Goal: Transaction & Acquisition: Purchase product/service

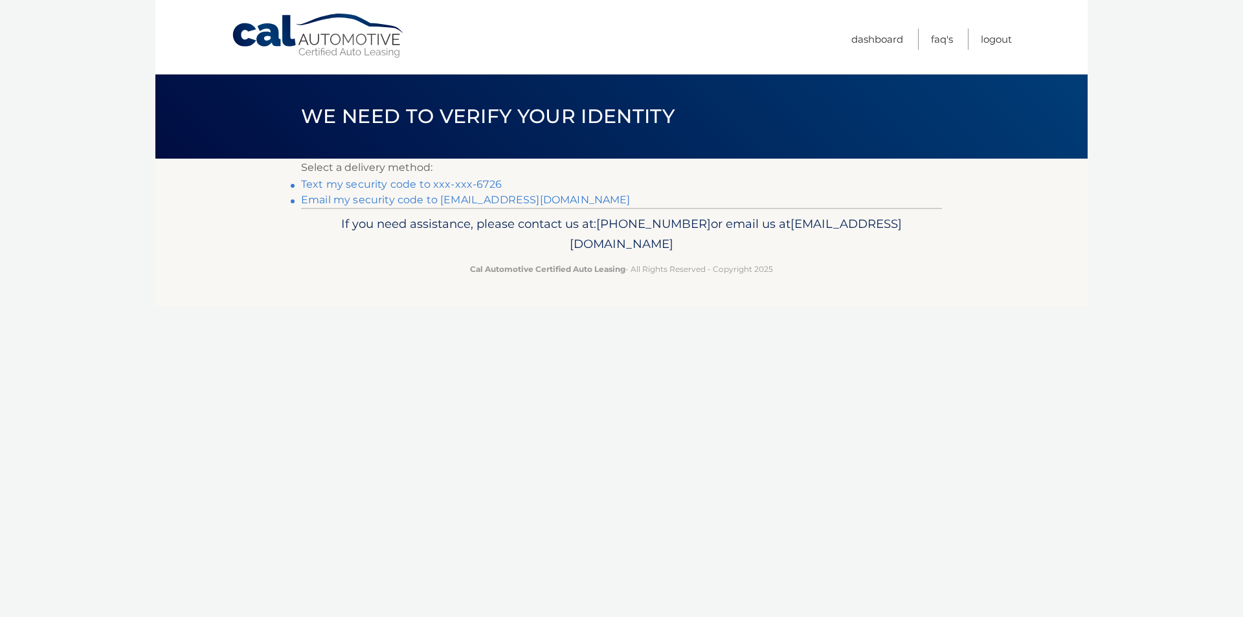
click at [483, 182] on link "Text my security code to xxx-xxx-6726" at bounding box center [401, 184] width 201 height 12
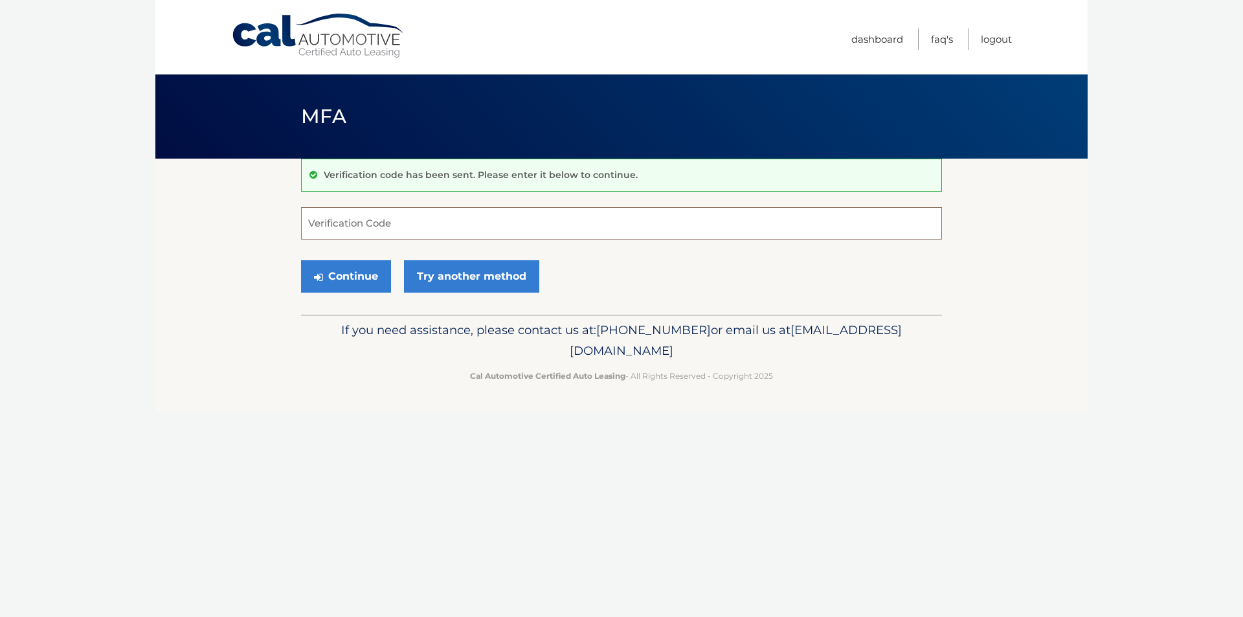
click at [349, 224] on input "Verification Code" at bounding box center [621, 223] width 641 height 32
type input "818497"
click at [335, 271] on button "Continue" at bounding box center [346, 276] width 90 height 32
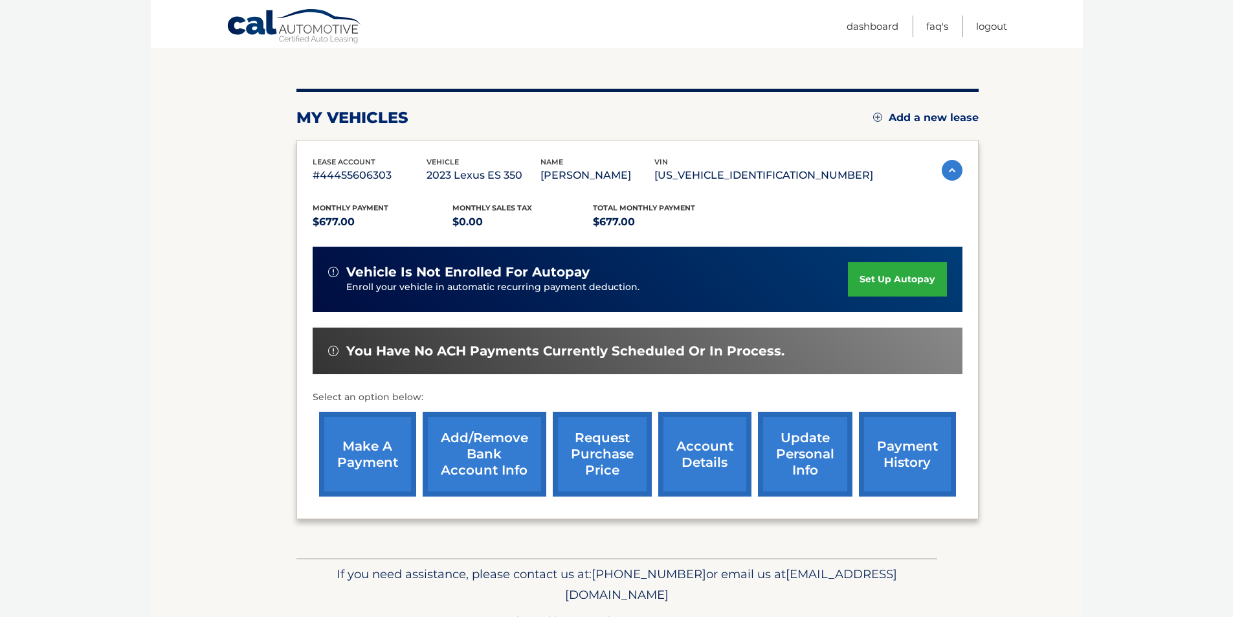
scroll to position [168, 0]
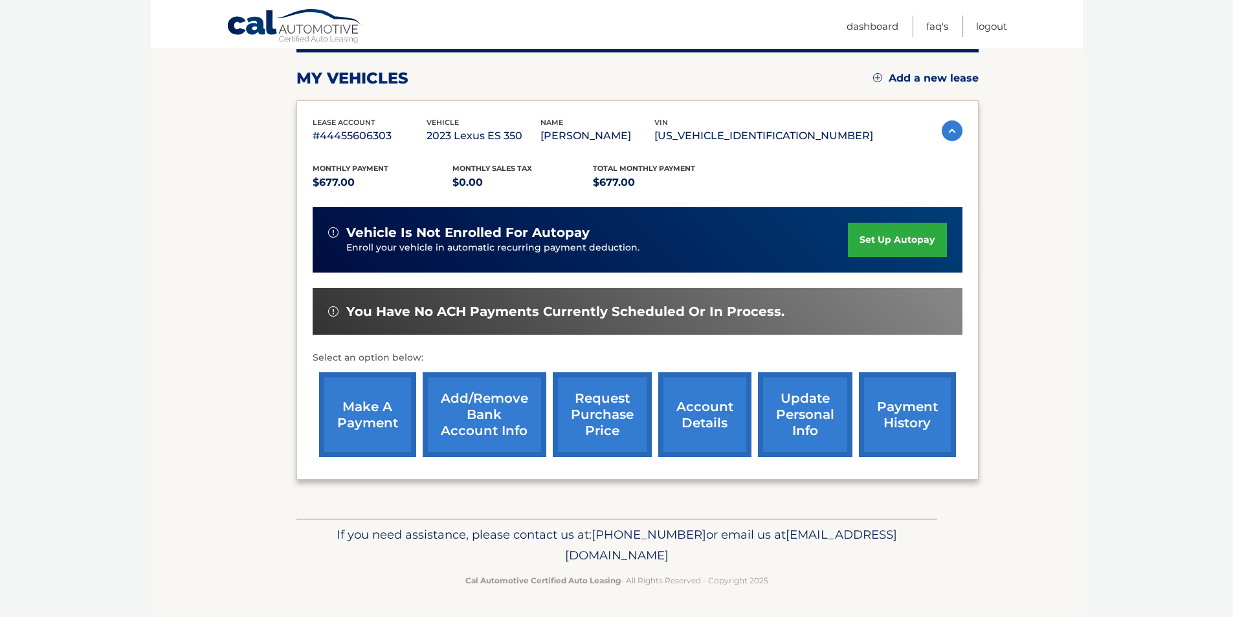
click at [363, 409] on link "make a payment" at bounding box center [367, 414] width 97 height 85
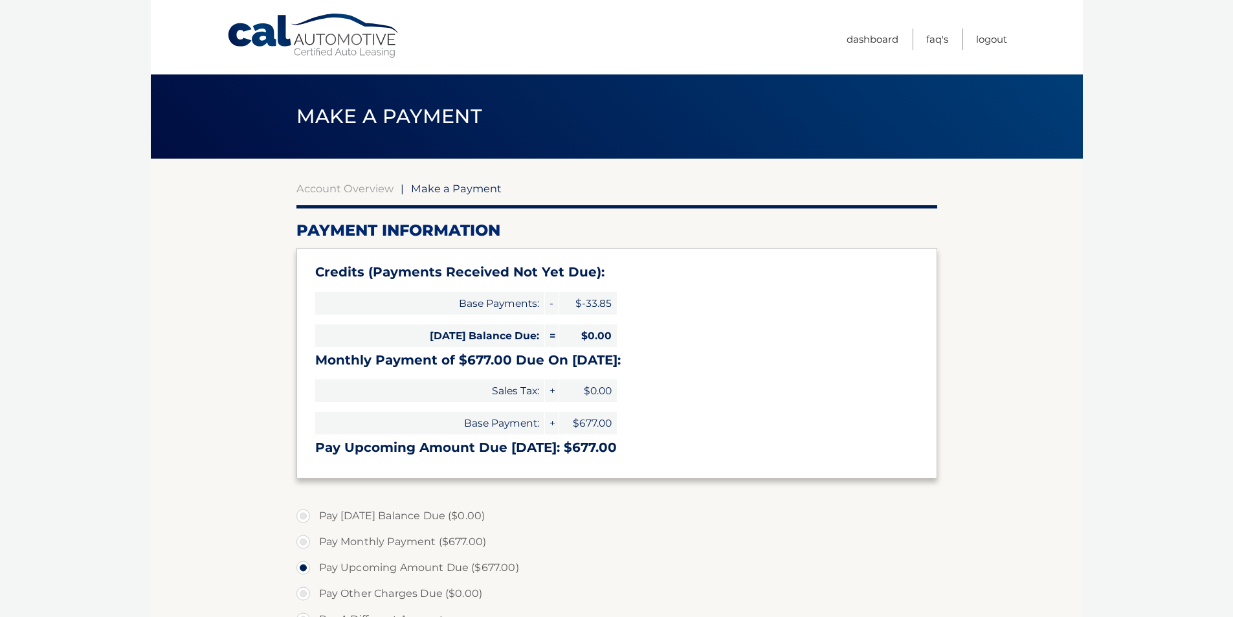
select select "NDE4NWVjNjYtOWNlNS00Y2RmLWFiYzUtYmZjNDY0OWY4NDdk"
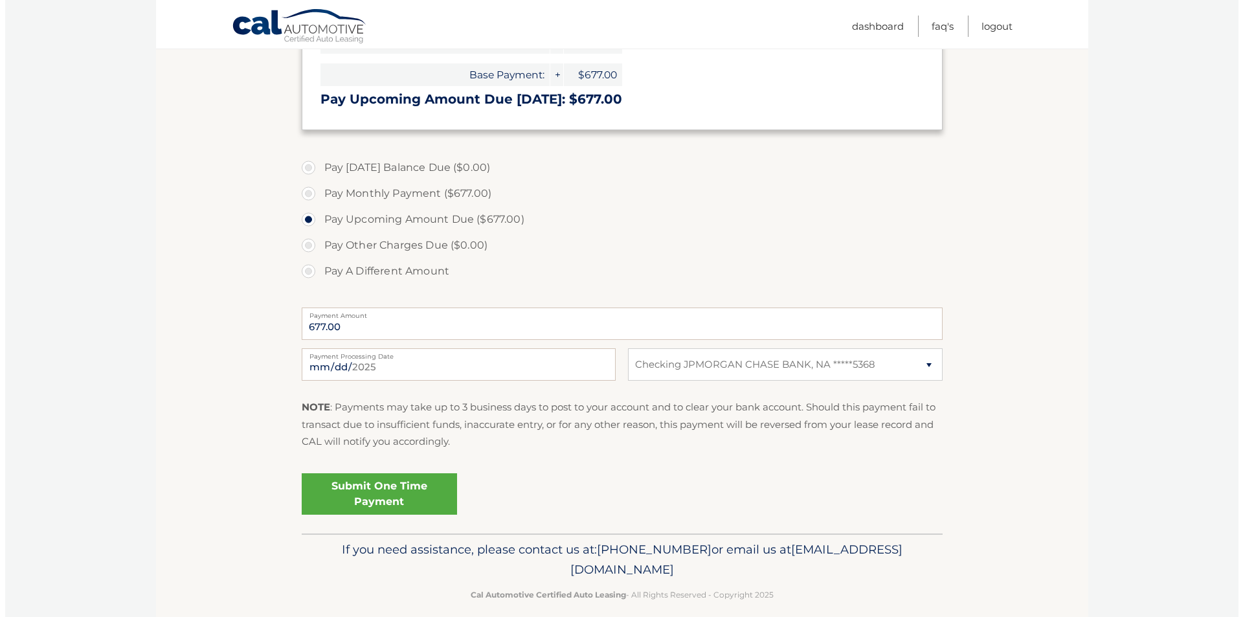
scroll to position [363, 0]
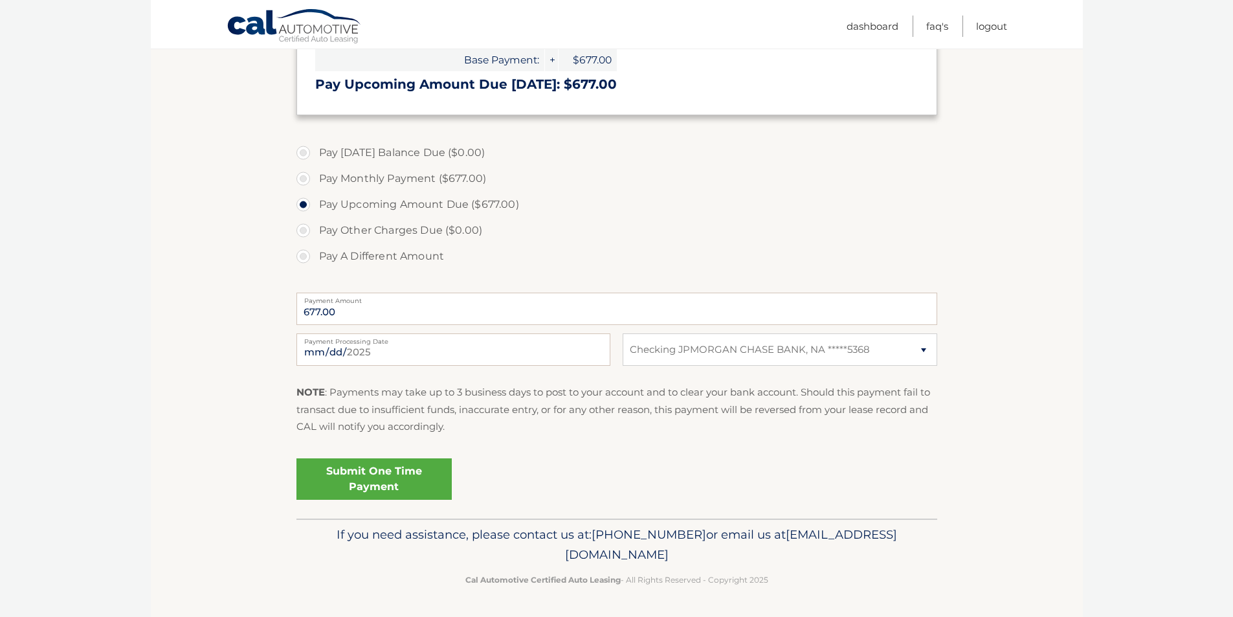
click at [365, 477] on link "Submit One Time Payment" at bounding box center [374, 478] width 155 height 41
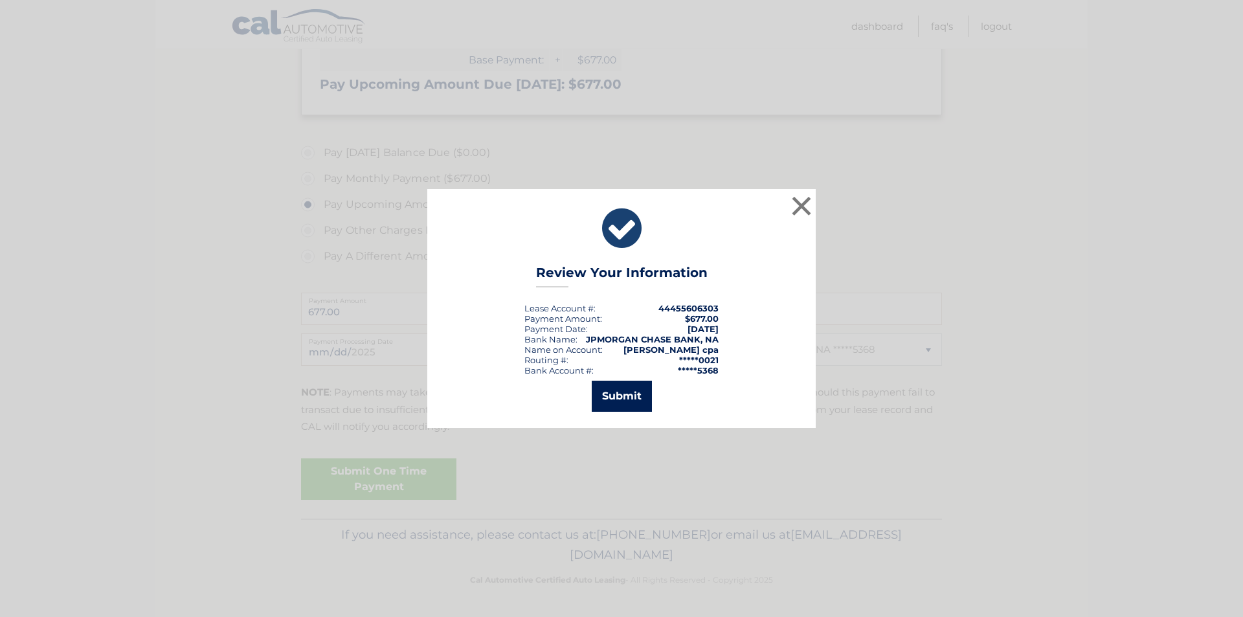
click at [616, 391] on button "Submit" at bounding box center [622, 396] width 60 height 31
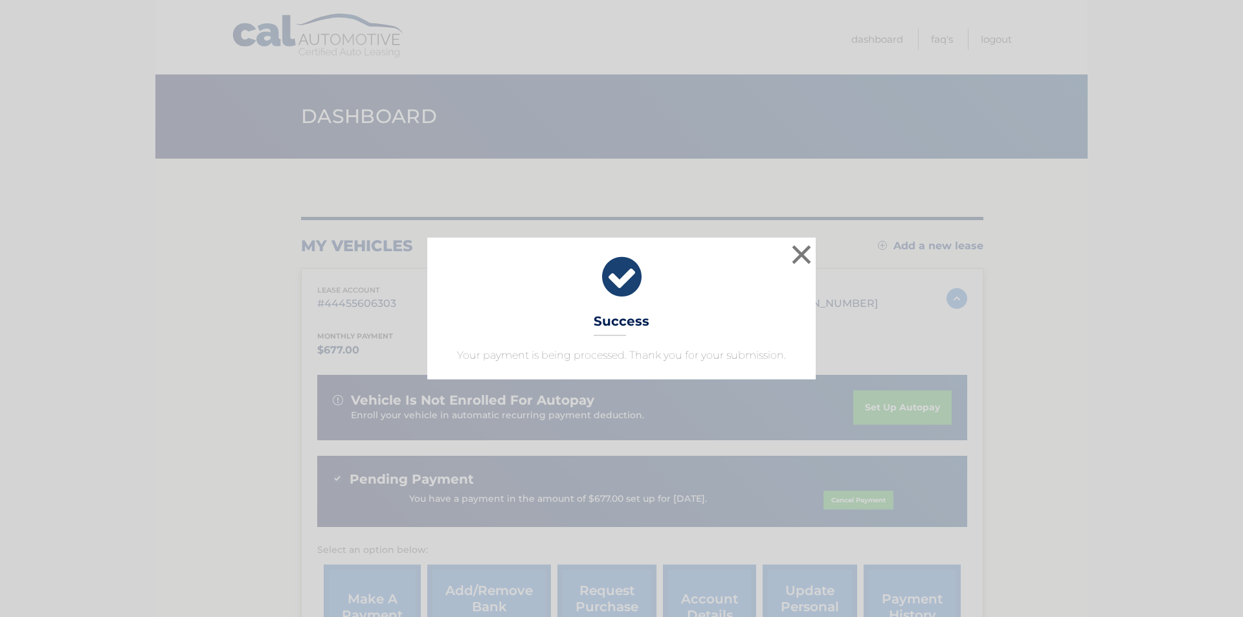
click at [608, 273] on icon at bounding box center [622, 277] width 356 height 47
click at [800, 251] on button "×" at bounding box center [802, 255] width 26 height 26
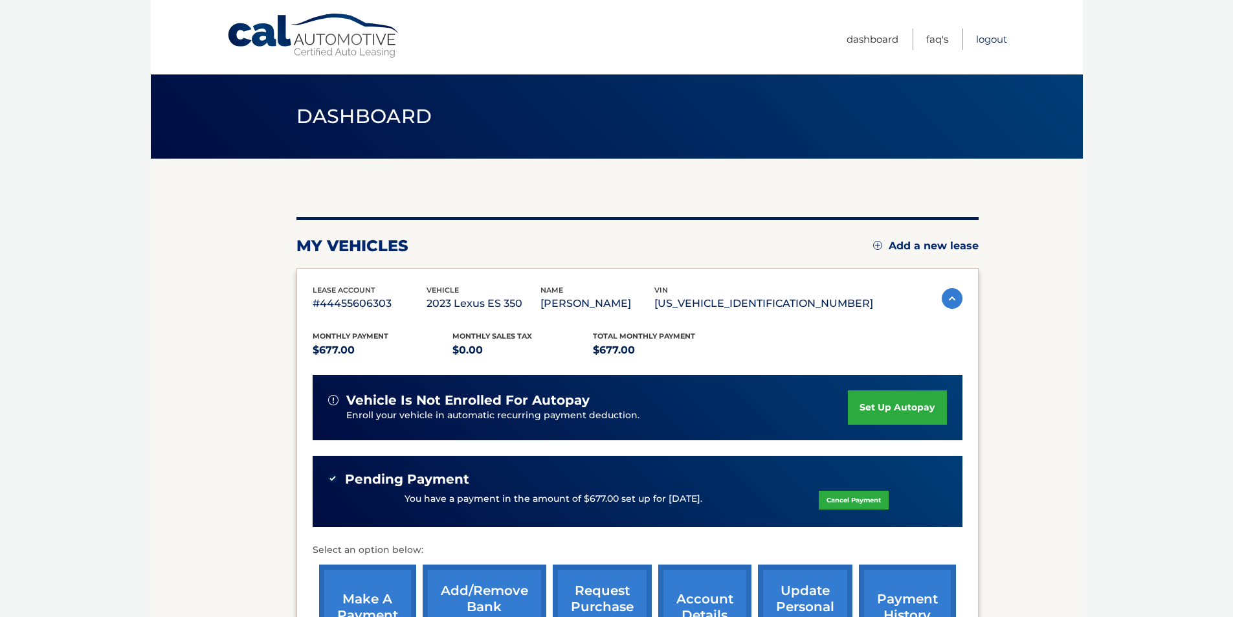
click at [991, 40] on link "Logout" at bounding box center [991, 38] width 31 height 21
